Goal: Task Accomplishment & Management: Use online tool/utility

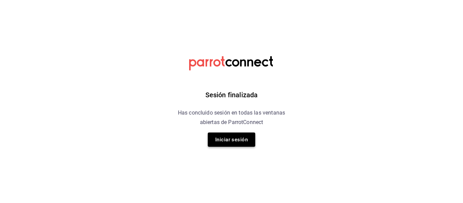
click at [222, 135] on button "Iniciar sesión" at bounding box center [231, 140] width 47 height 14
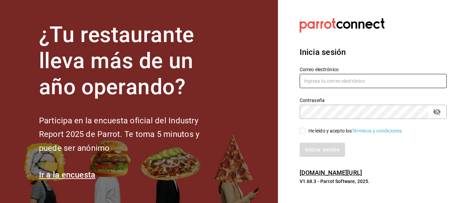
type input "[EMAIL_ADDRESS][DOMAIN_NAME]"
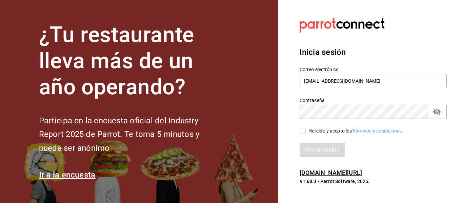
click at [306, 131] on input "He leído y acepto los Términos y condiciones." at bounding box center [303, 131] width 6 height 6
checkbox input "true"
click at [311, 151] on button "Iniciar sesión" at bounding box center [323, 150] width 46 height 14
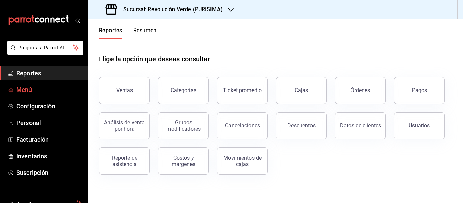
click at [56, 93] on span "Menú" at bounding box center [49, 89] width 66 height 9
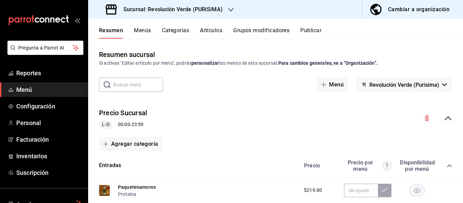
click at [132, 85] on input "text" at bounding box center [138, 85] width 50 height 14
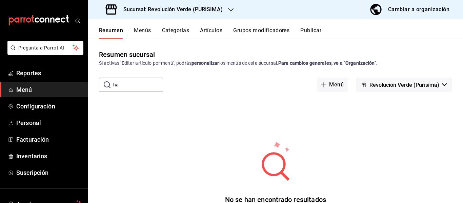
type input "h"
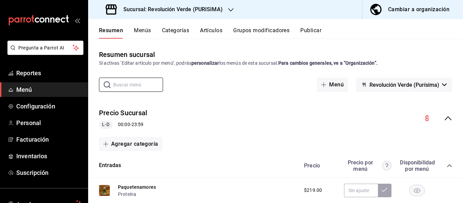
click at [146, 35] on button "Menús" at bounding box center [142, 33] width 17 height 12
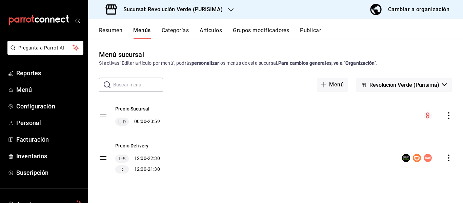
click at [449, 117] on icon "actions" at bounding box center [449, 115] width 7 height 7
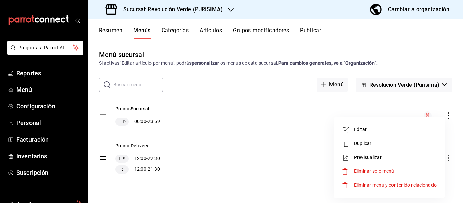
click at [366, 155] on span "Previsualizar" at bounding box center [395, 157] width 83 height 7
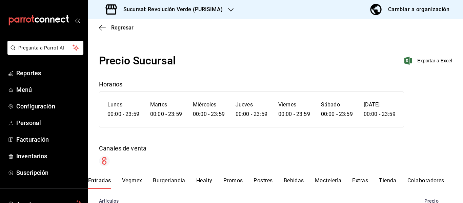
click at [385, 180] on button "Tienda" at bounding box center [388, 183] width 18 height 12
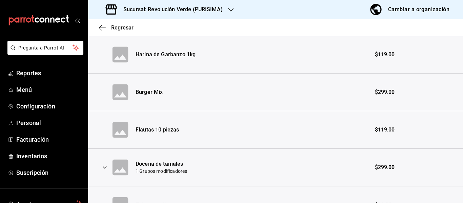
scroll to position [1369, 0]
